Goal: Task Accomplishment & Management: Manage account settings

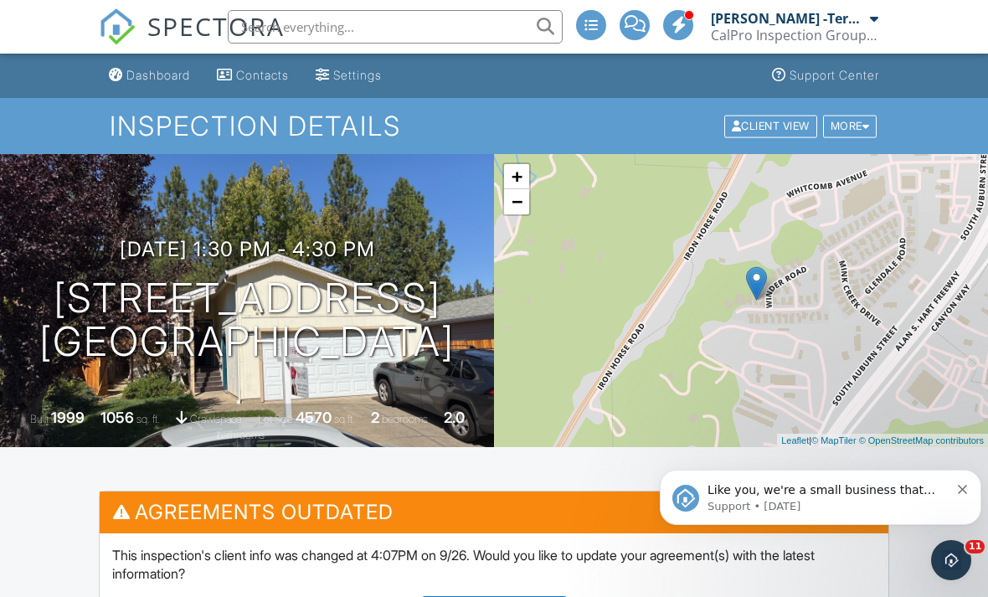
click at [168, 18] on span "SPECTORA" at bounding box center [215, 25] width 137 height 35
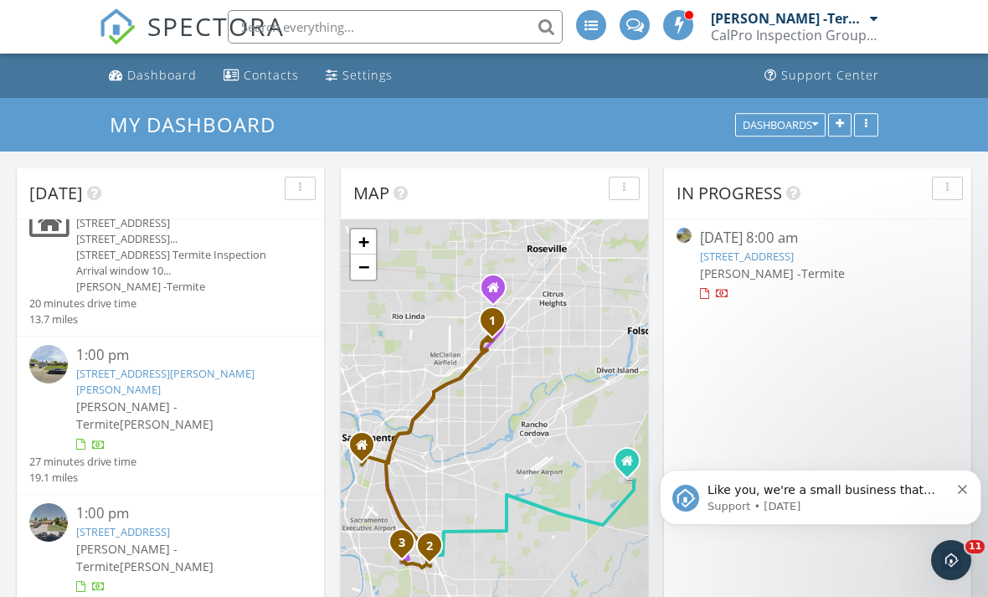
scroll to position [177, 0]
click at [238, 403] on div "Adam Middleton -Termite Ryan Mahannah" at bounding box center [182, 415] width 212 height 35
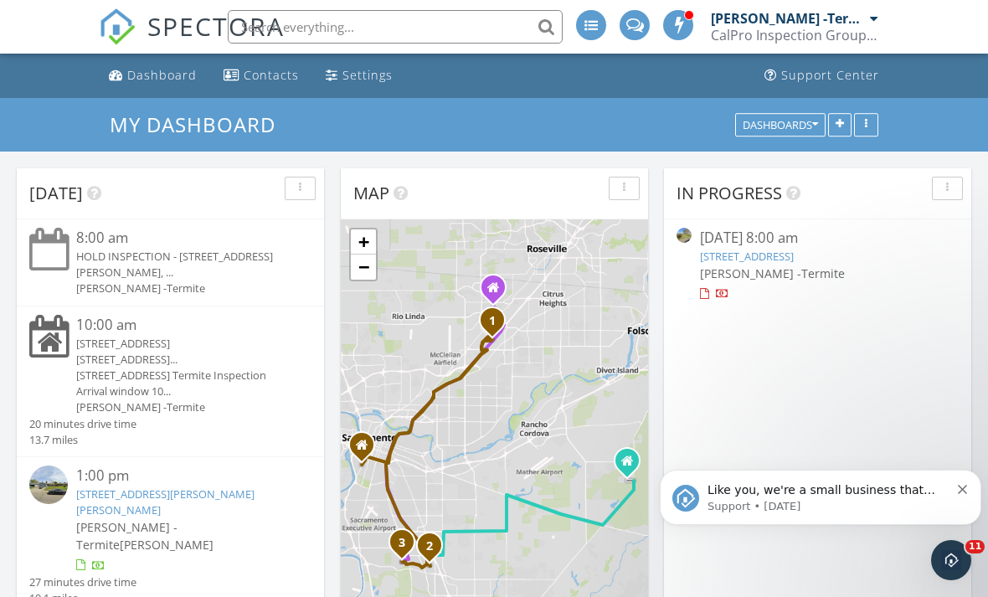
click at [148, 269] on div "HOLD INSPECTION - 7812 Auburn Woods Dr, ..." at bounding box center [182, 265] width 212 height 32
click at [138, 257] on div "HOLD INSPECTION - [STREET_ADDRESS][PERSON_NAME], ..." at bounding box center [182, 265] width 212 height 32
click at [172, 27] on span "SPECTORA" at bounding box center [215, 25] width 137 height 35
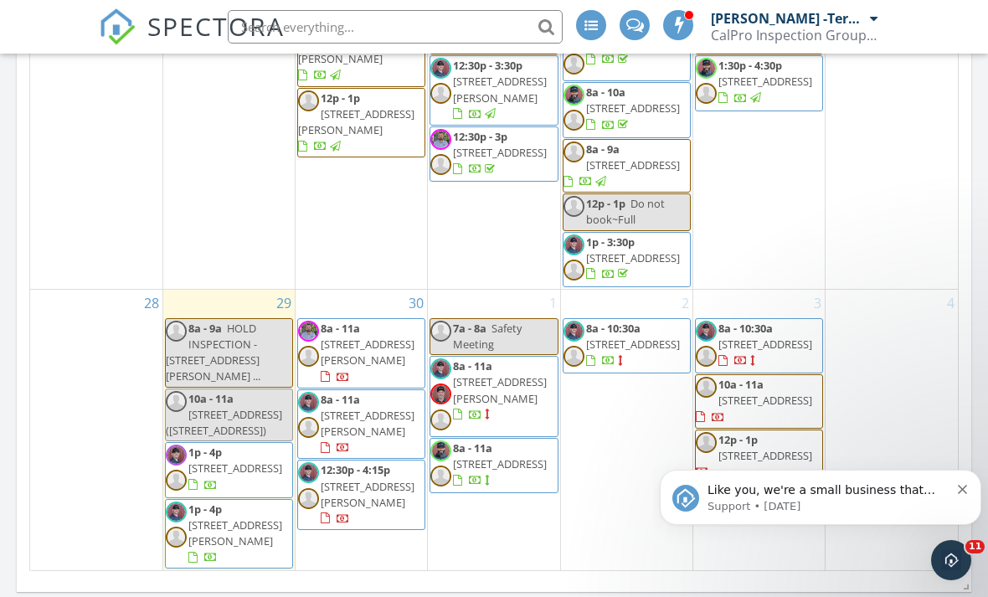
scroll to position [1019, 0]
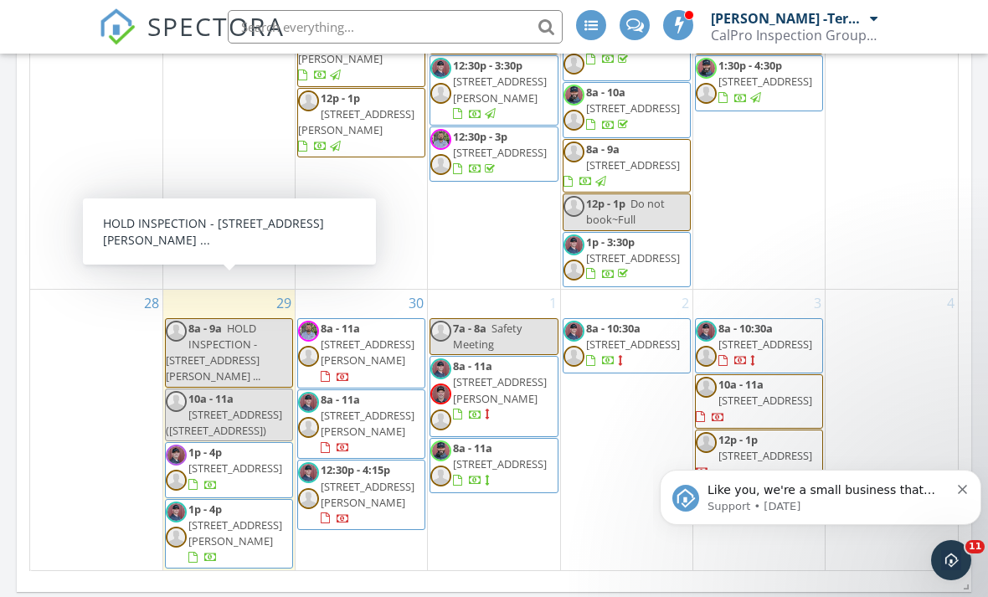
click at [224, 321] on span "HOLD INSPECTION - [STREET_ADDRESS][PERSON_NAME] ..." at bounding box center [213, 353] width 95 height 64
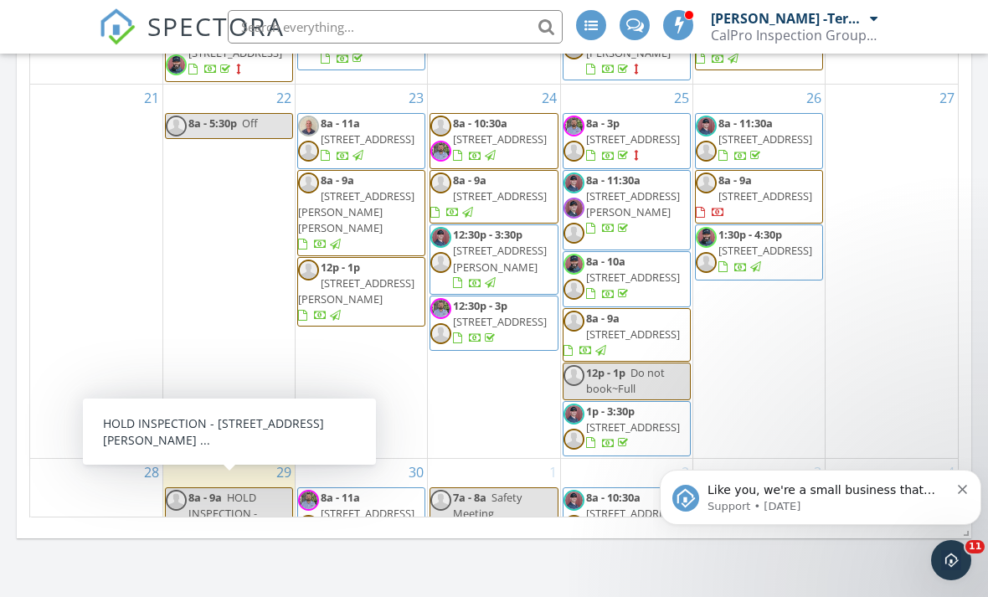
scroll to position [760, 0]
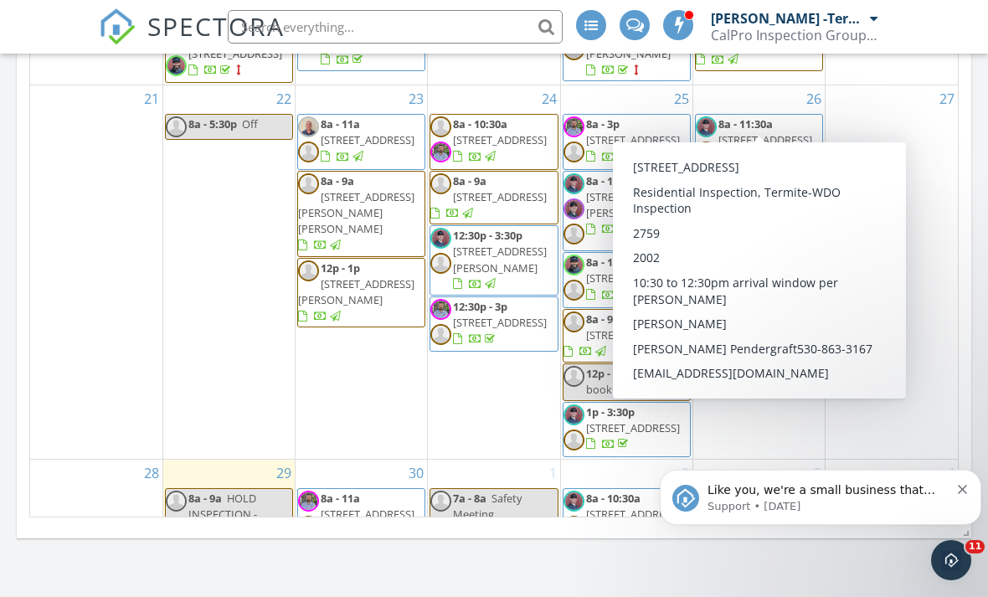
click at [759, 132] on span "19615 Eagle Ridge Rd , Foresthill 95631" at bounding box center [765, 139] width 94 height 15
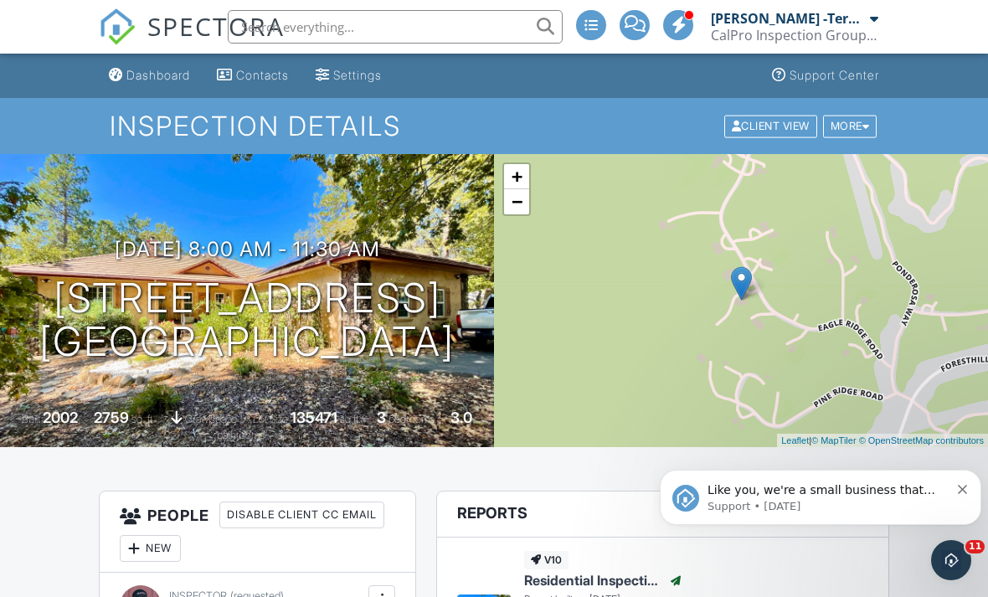
click at [204, 23] on span "SPECTORA" at bounding box center [215, 25] width 137 height 35
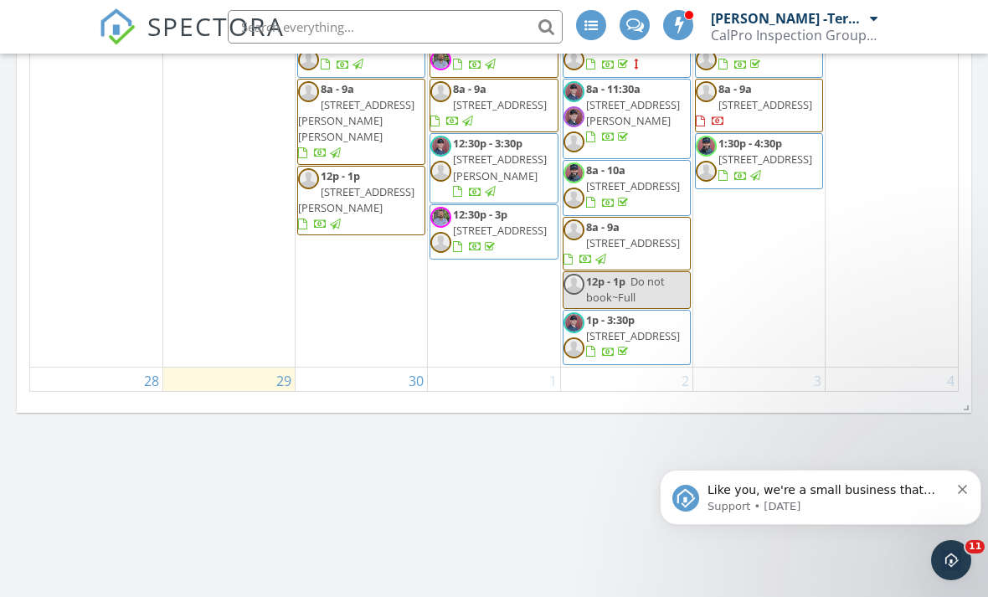
scroll to position [727, 0]
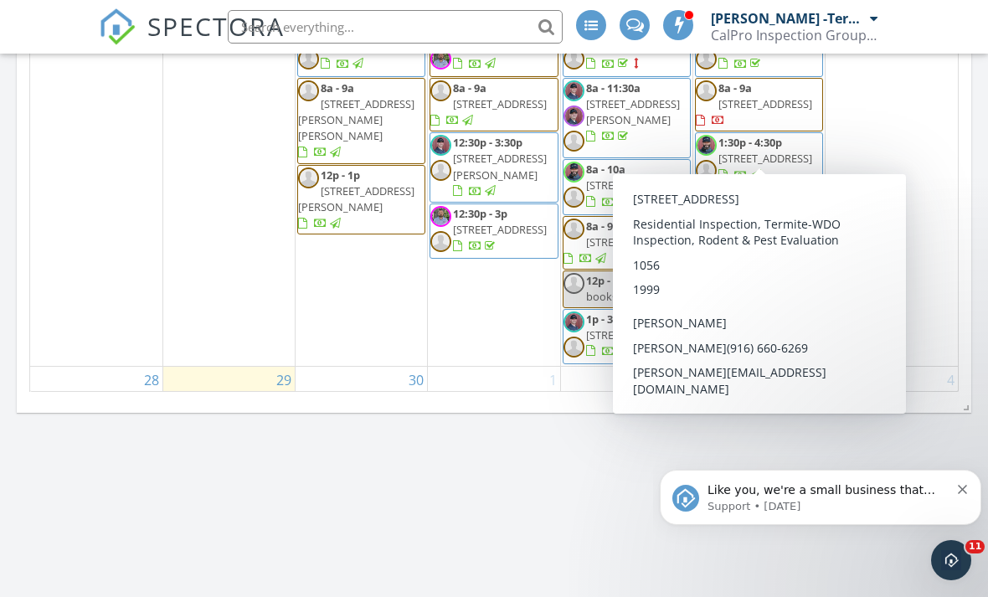
click at [750, 151] on span "[STREET_ADDRESS]" at bounding box center [765, 158] width 94 height 15
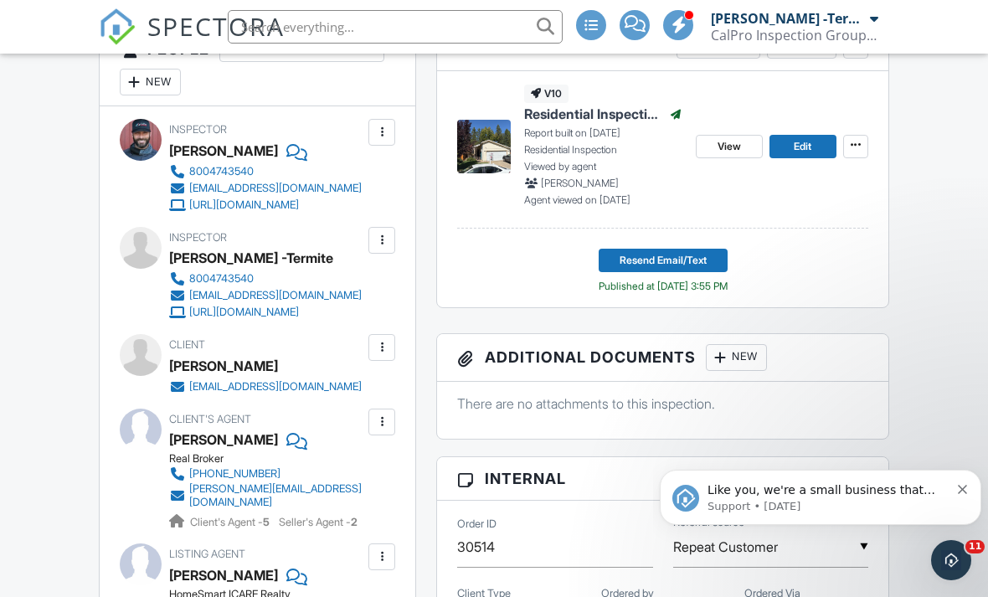
scroll to position [661, 0]
